Goal: Navigation & Orientation: Find specific page/section

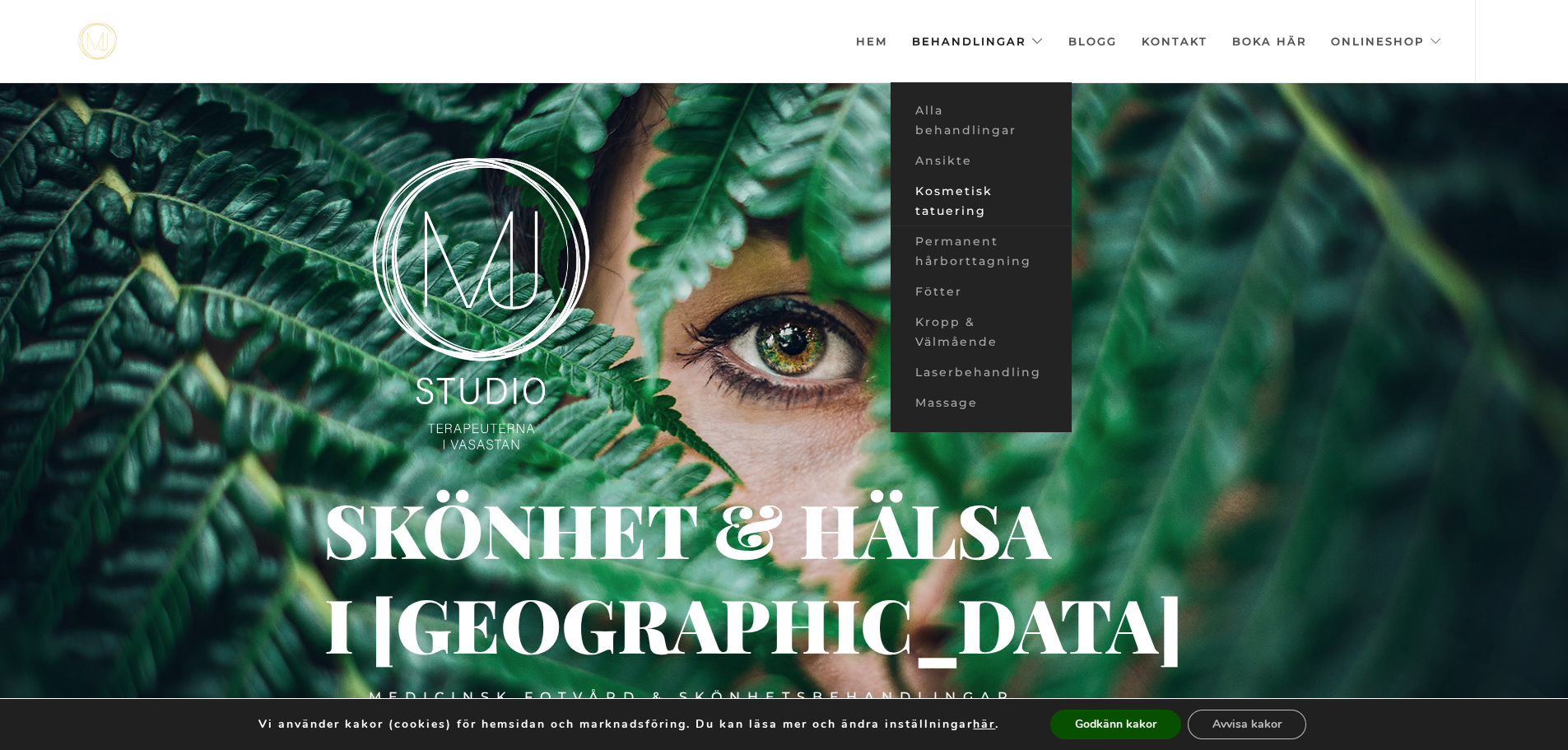
click at [967, 204] on link "Kosmetisk tatuering" at bounding box center [981, 202] width 181 height 50
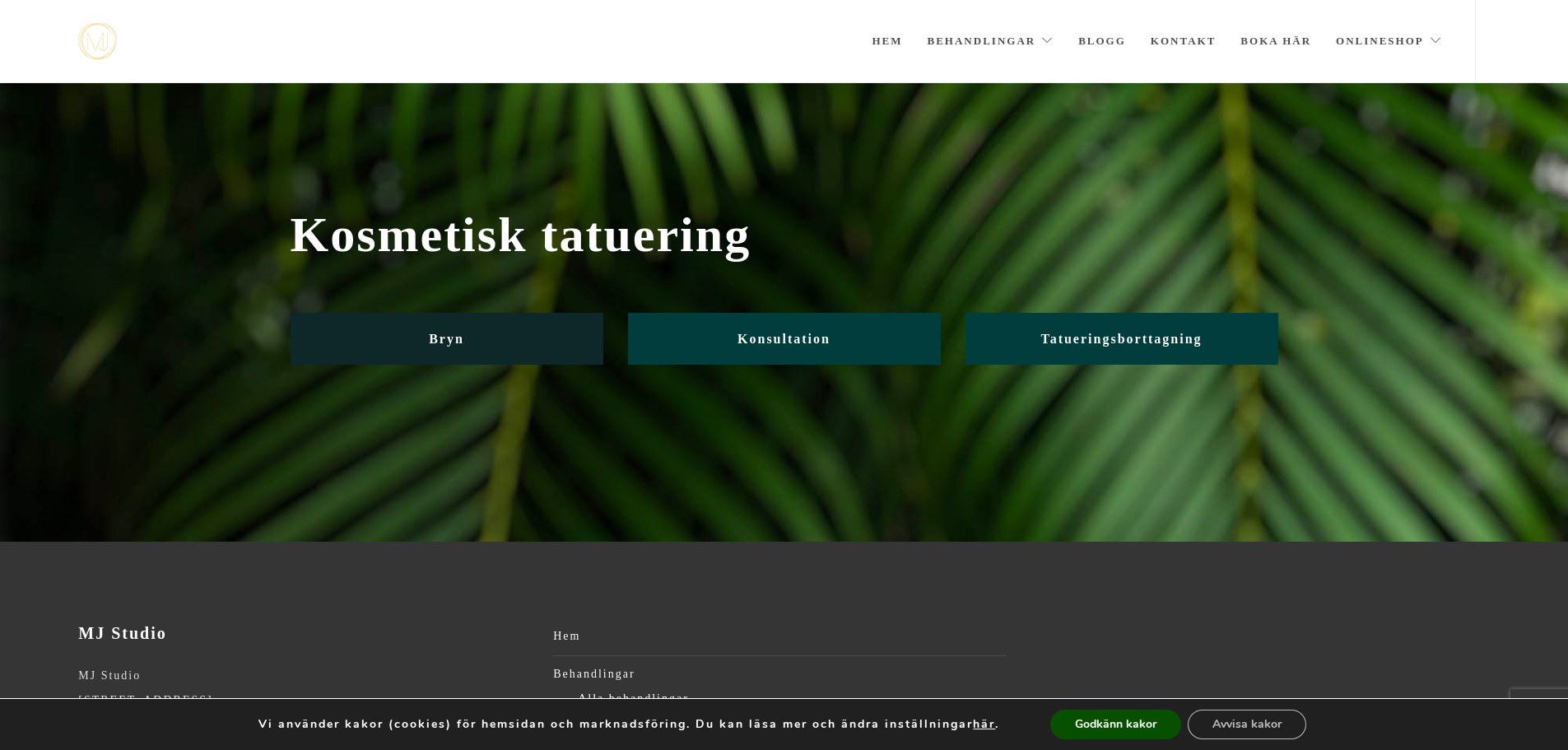
click at [450, 339] on span "Bryn" at bounding box center [446, 339] width 35 height 14
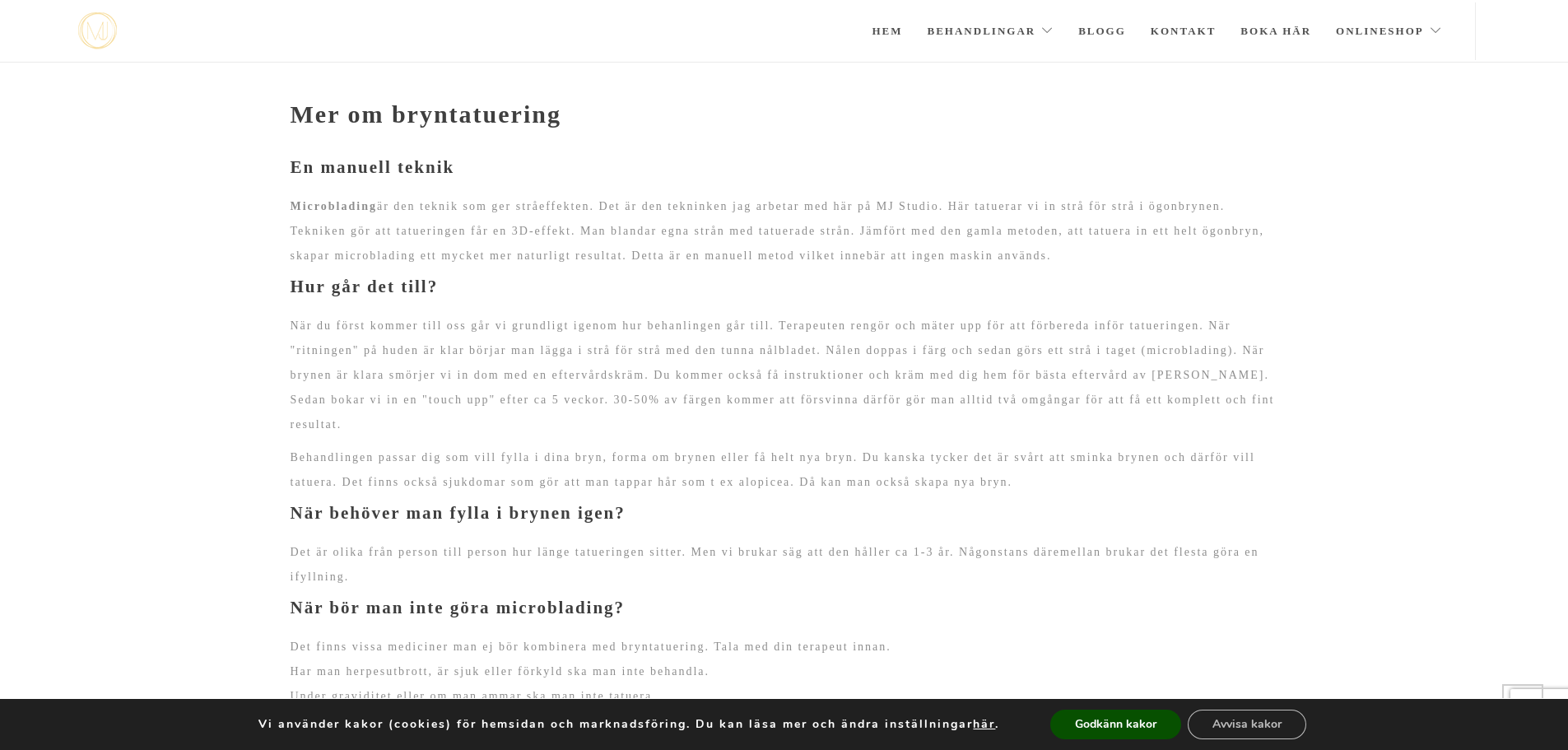
scroll to position [1219, 0]
click at [1095, 719] on button "Godkänn kakor" at bounding box center [1116, 724] width 131 height 30
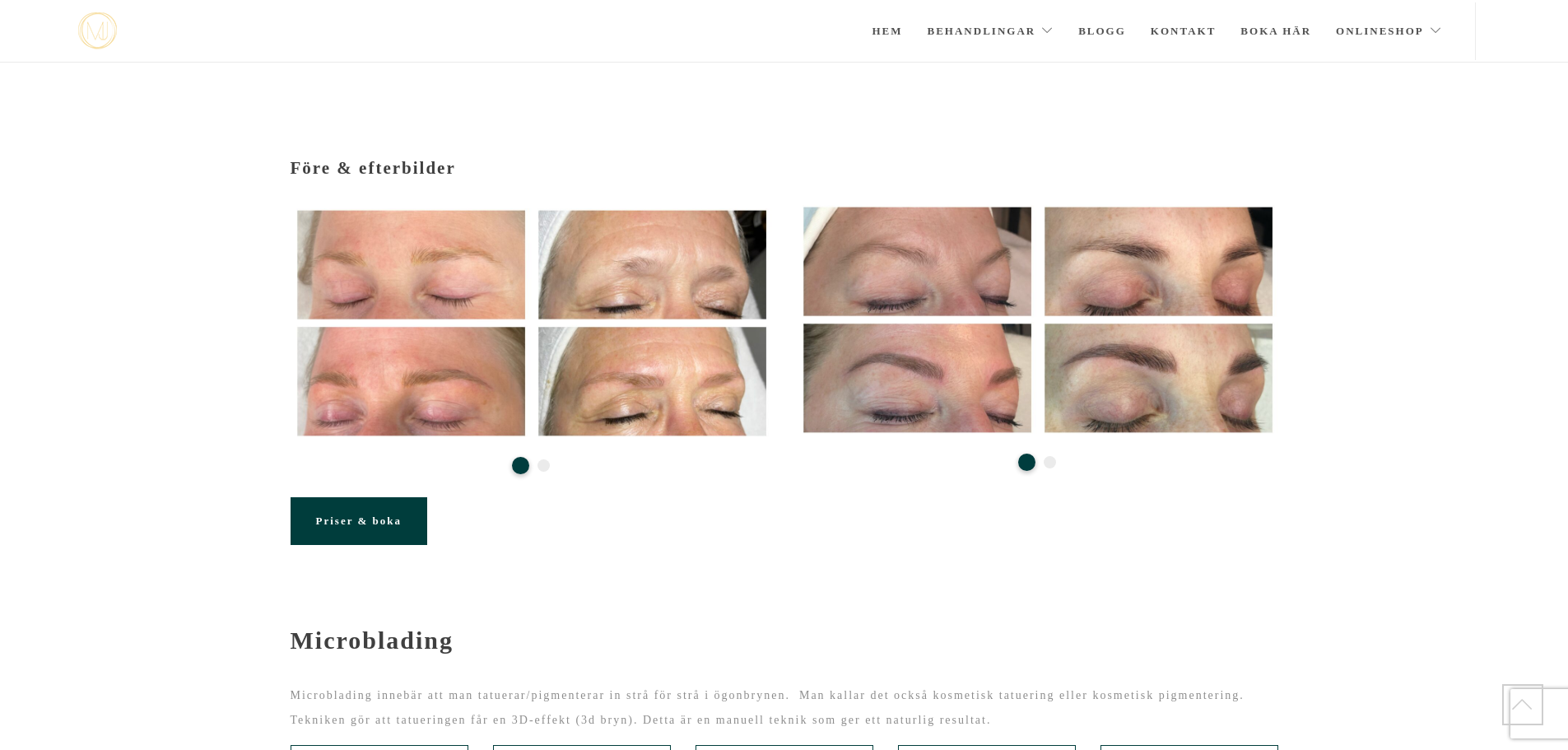
scroll to position [0, 0]
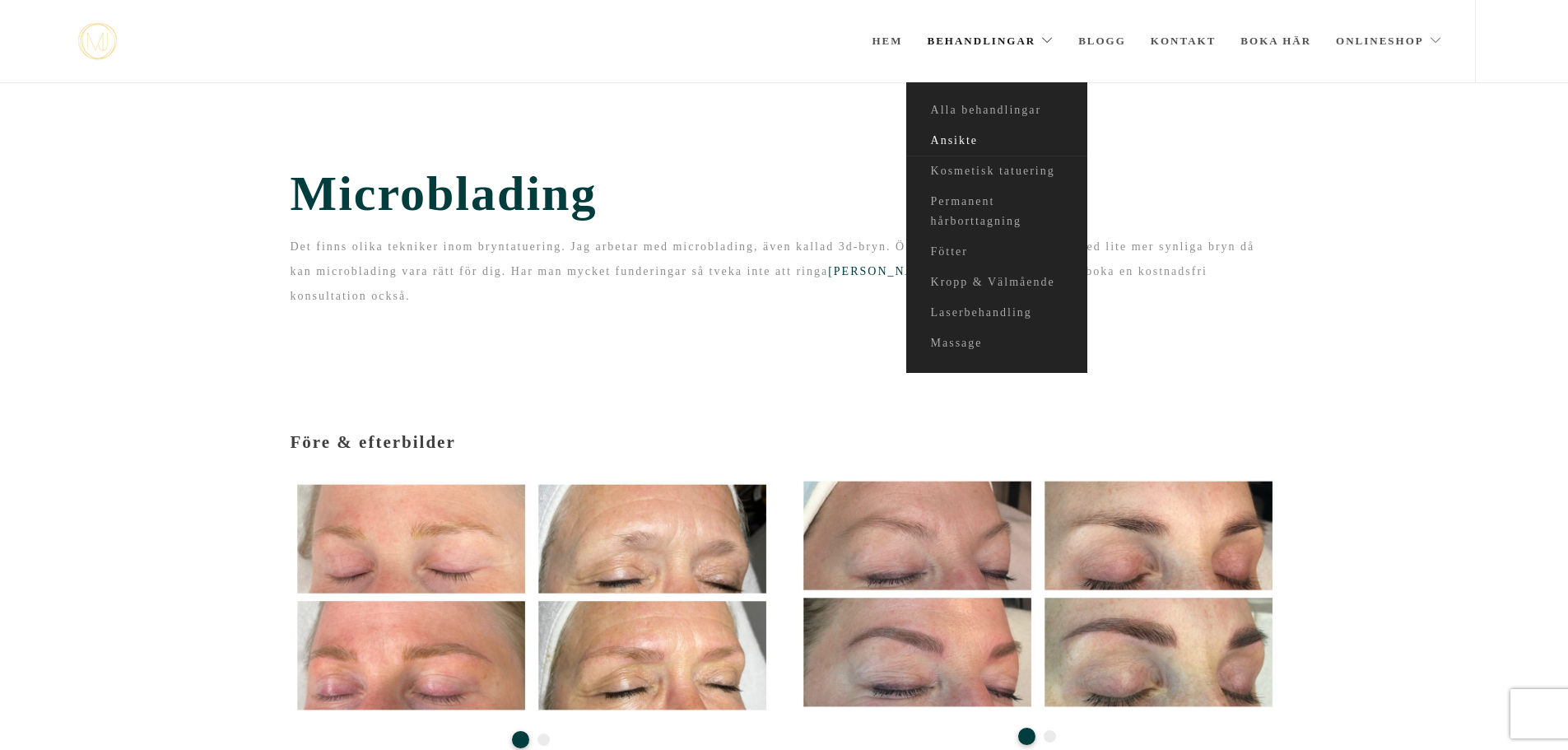
click at [971, 133] on link "Ansikte" at bounding box center [996, 142] width 181 height 30
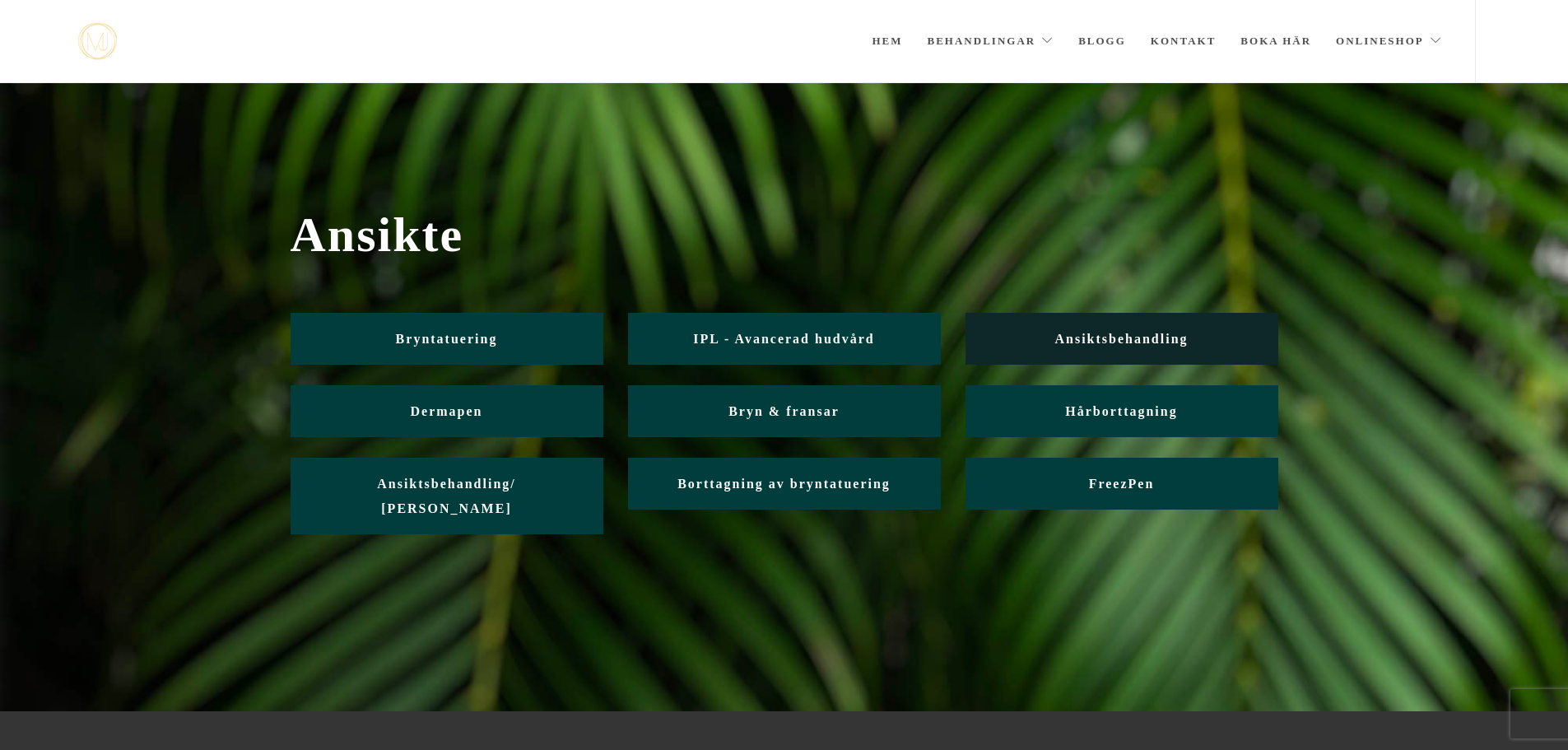
click at [1115, 332] on span "Ansiktsbehandling" at bounding box center [1121, 339] width 134 height 14
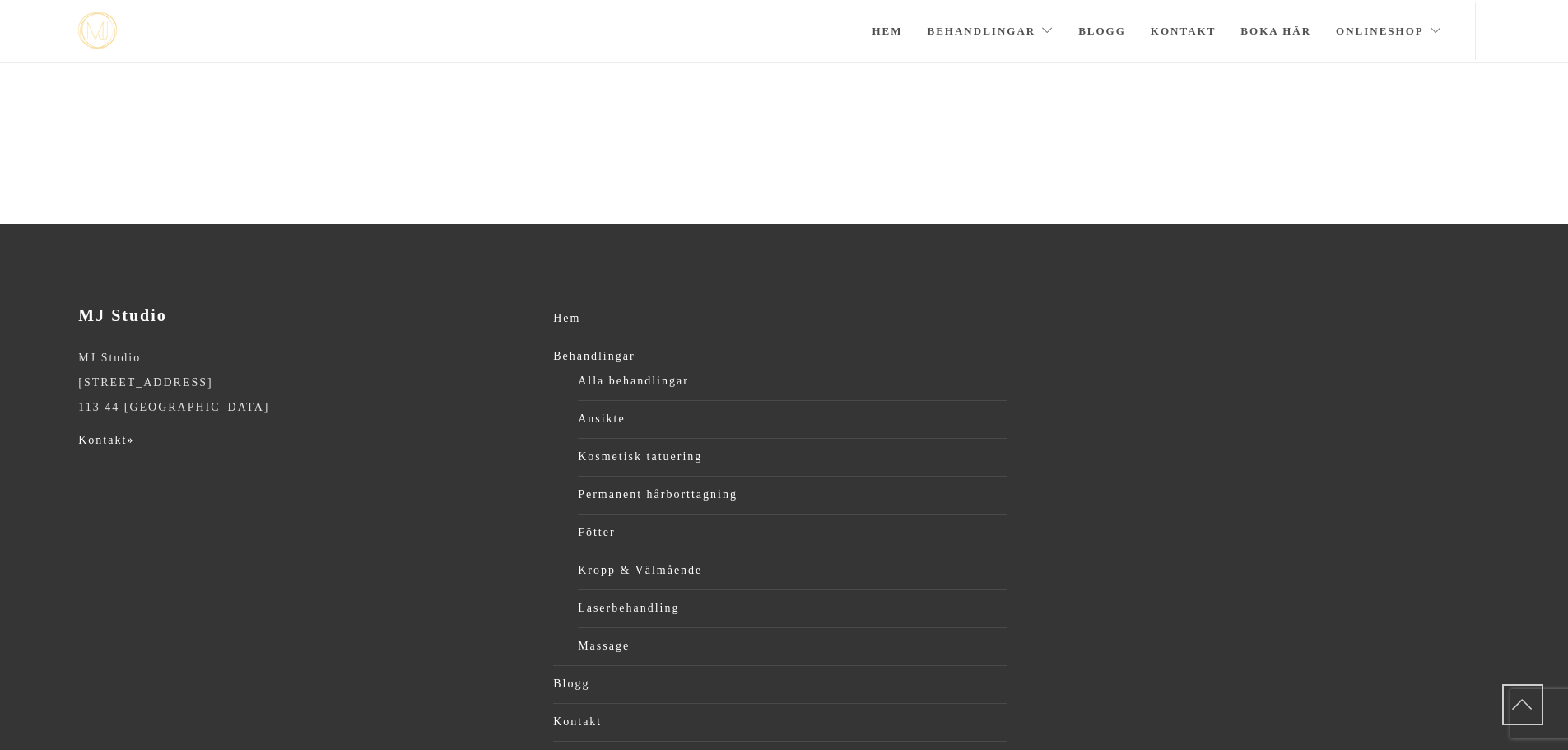
scroll to position [2928, 0]
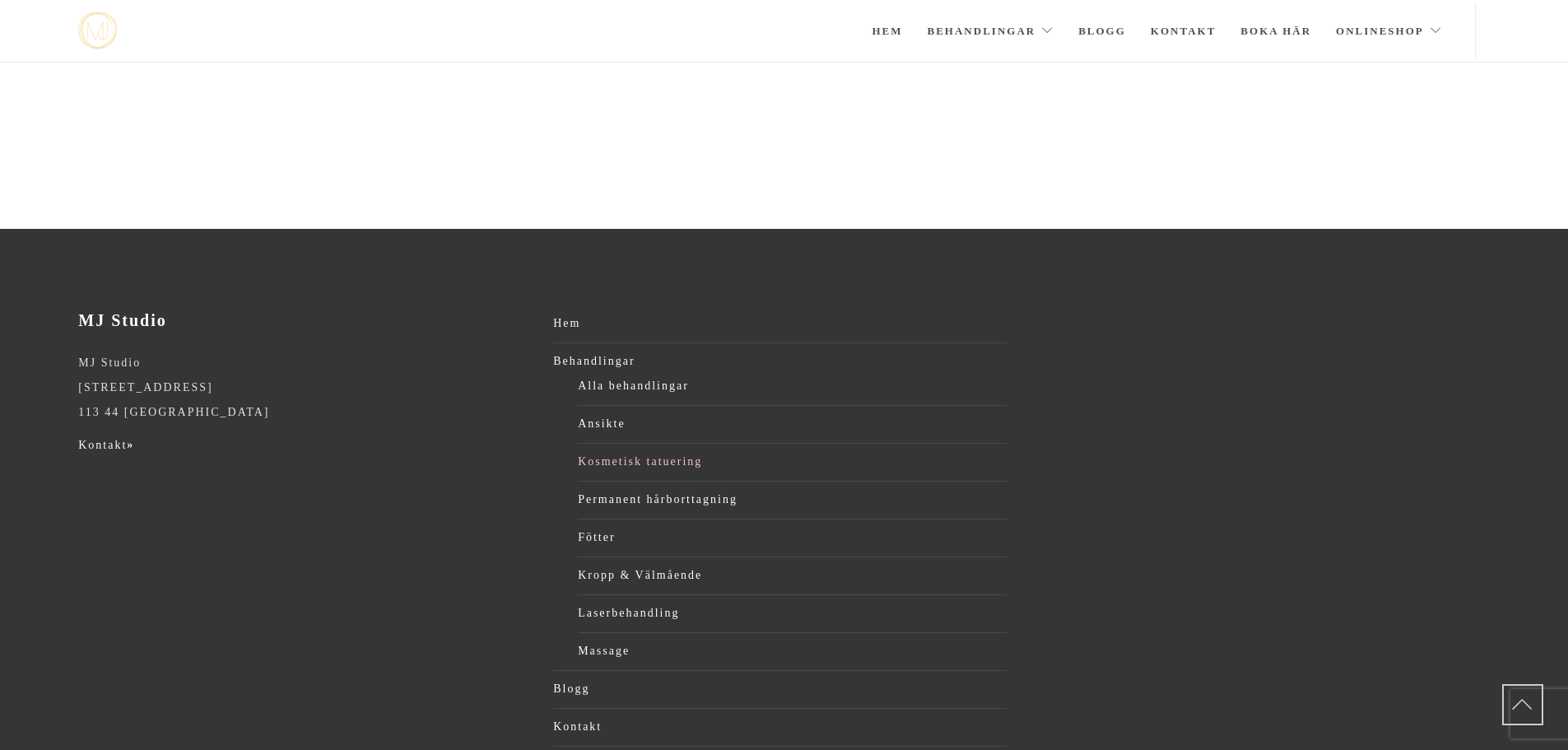
click at [607, 450] on link "Kosmetisk tatuering" at bounding box center [792, 462] width 429 height 25
